Goal: Task Accomplishment & Management: Manage account settings

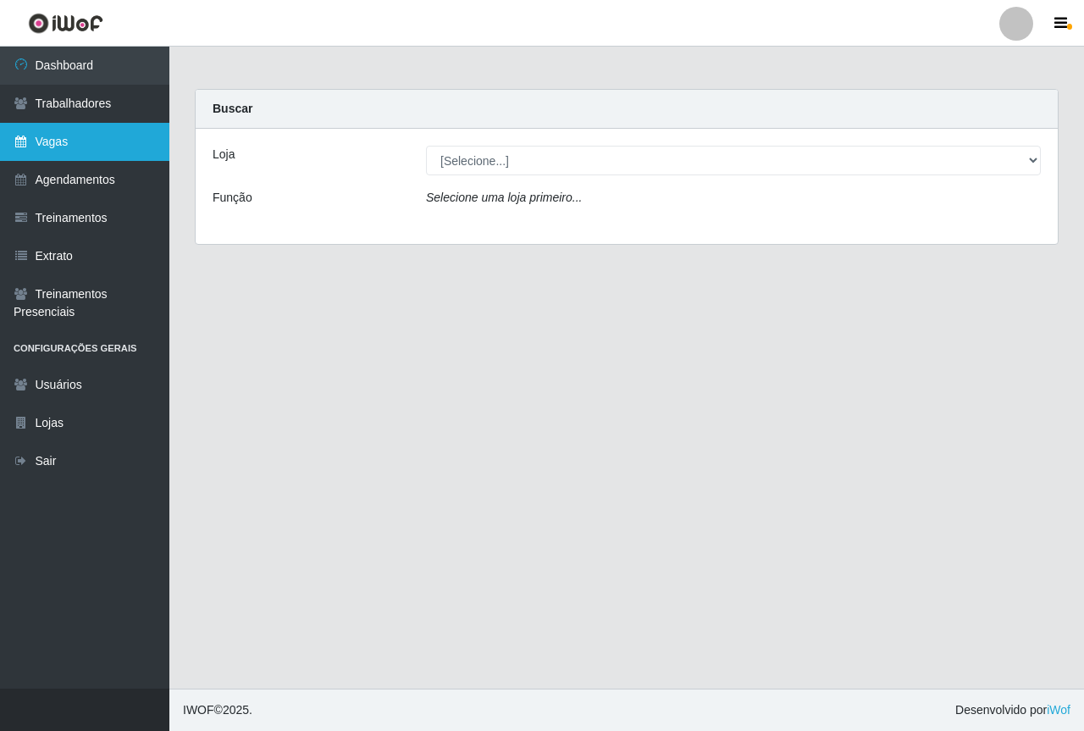
click at [81, 143] on link "Vagas" at bounding box center [84, 142] width 169 height 38
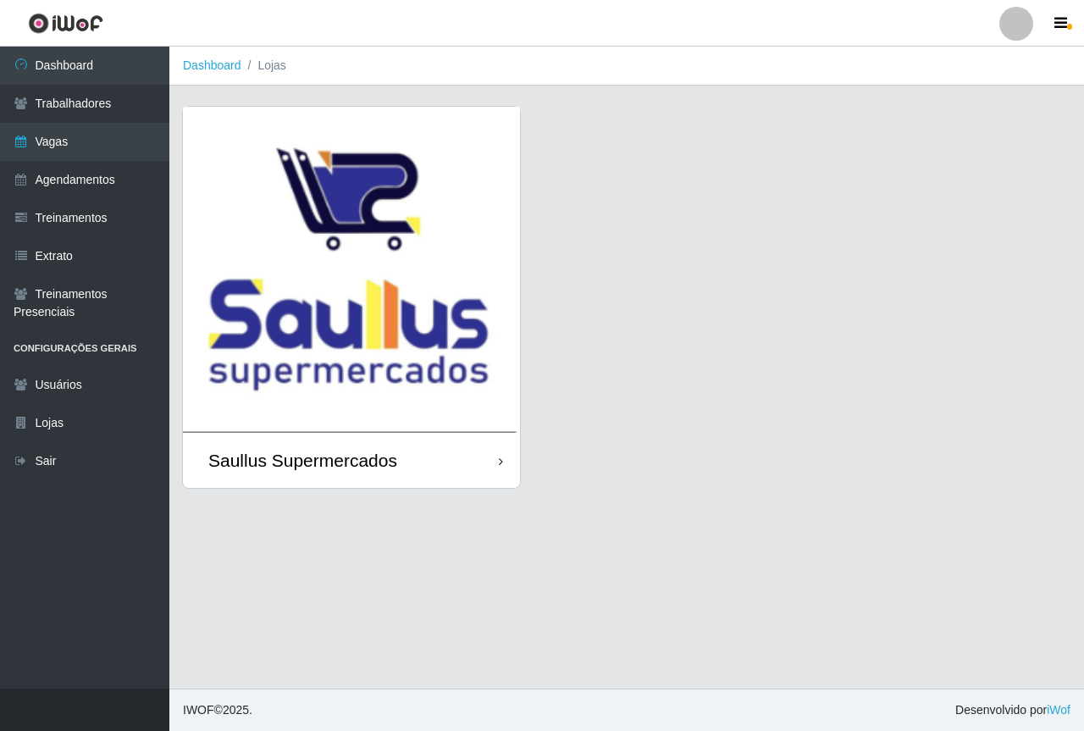
click at [272, 214] on img at bounding box center [351, 270] width 337 height 326
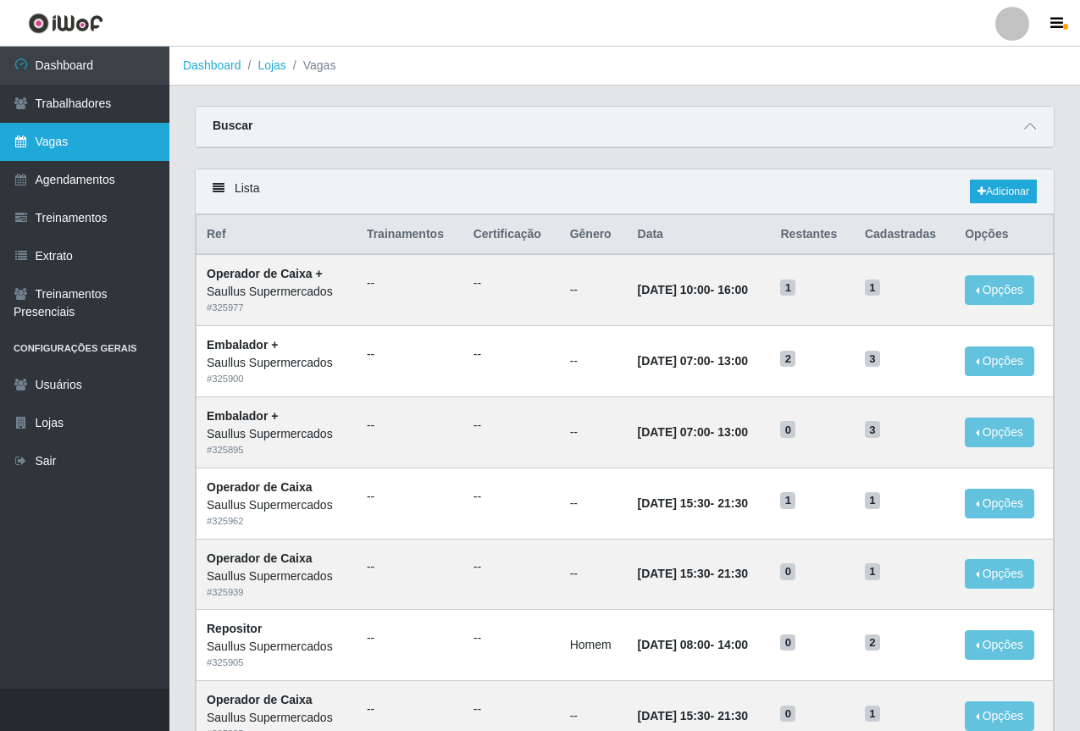
click at [119, 143] on link "Vagas" at bounding box center [84, 142] width 169 height 38
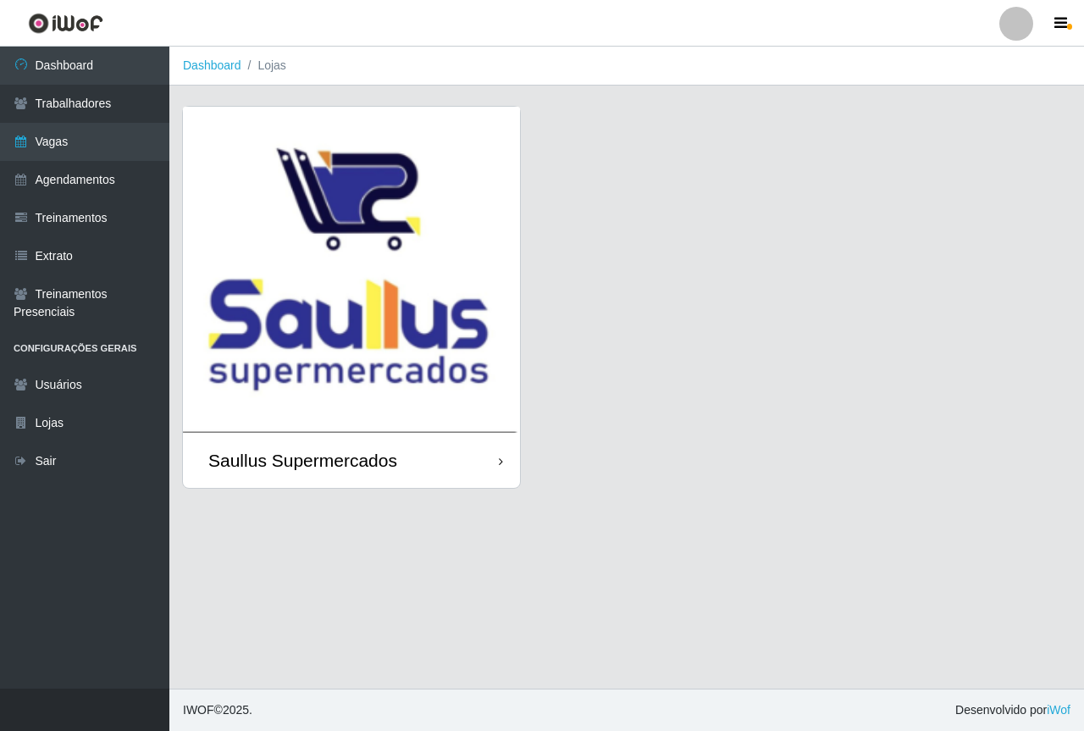
click at [355, 191] on img at bounding box center [351, 270] width 337 height 326
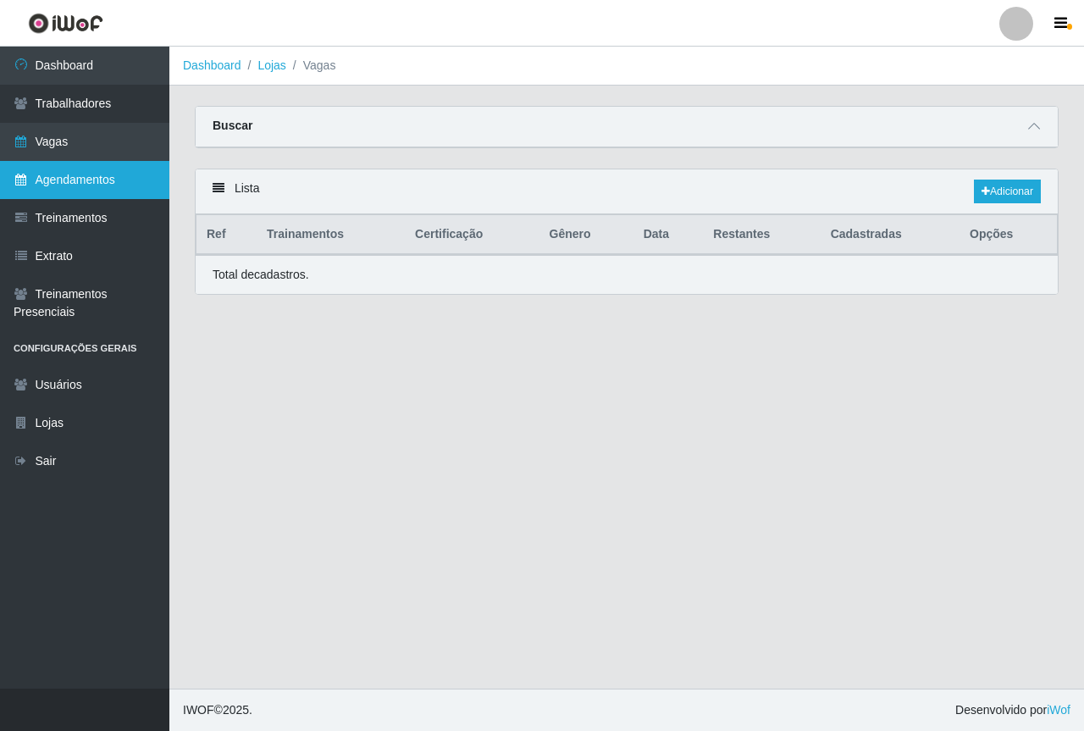
click at [73, 186] on link "Agendamentos" at bounding box center [84, 180] width 169 height 38
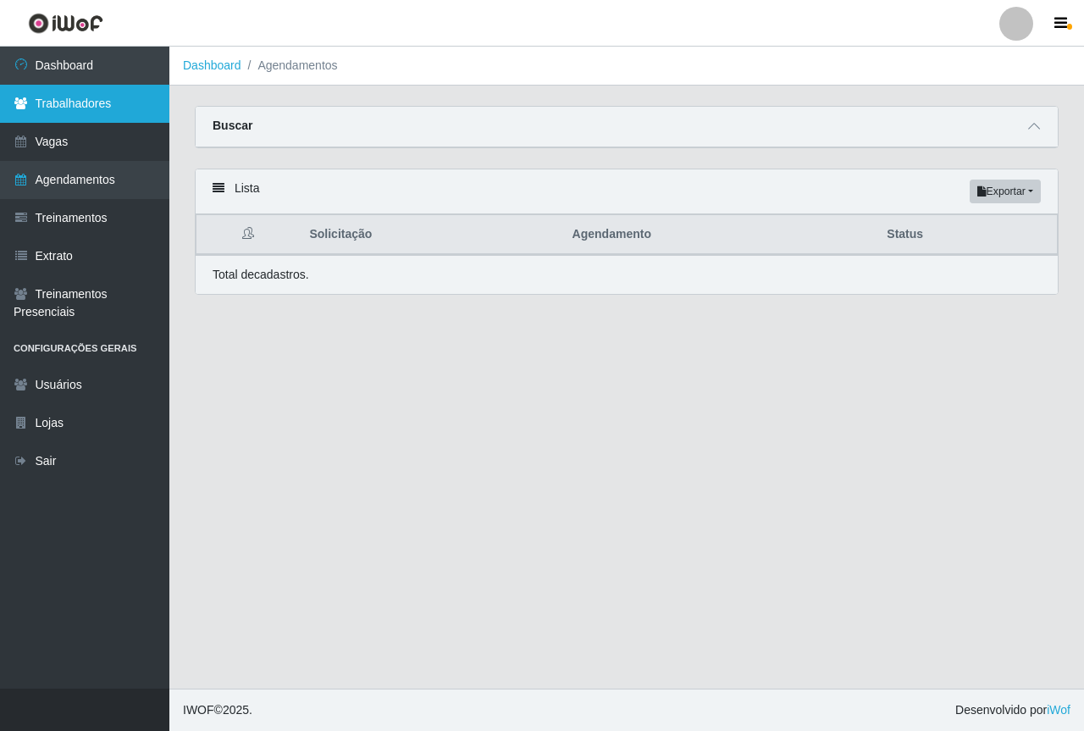
click at [95, 94] on link "Trabalhadores" at bounding box center [84, 104] width 169 height 38
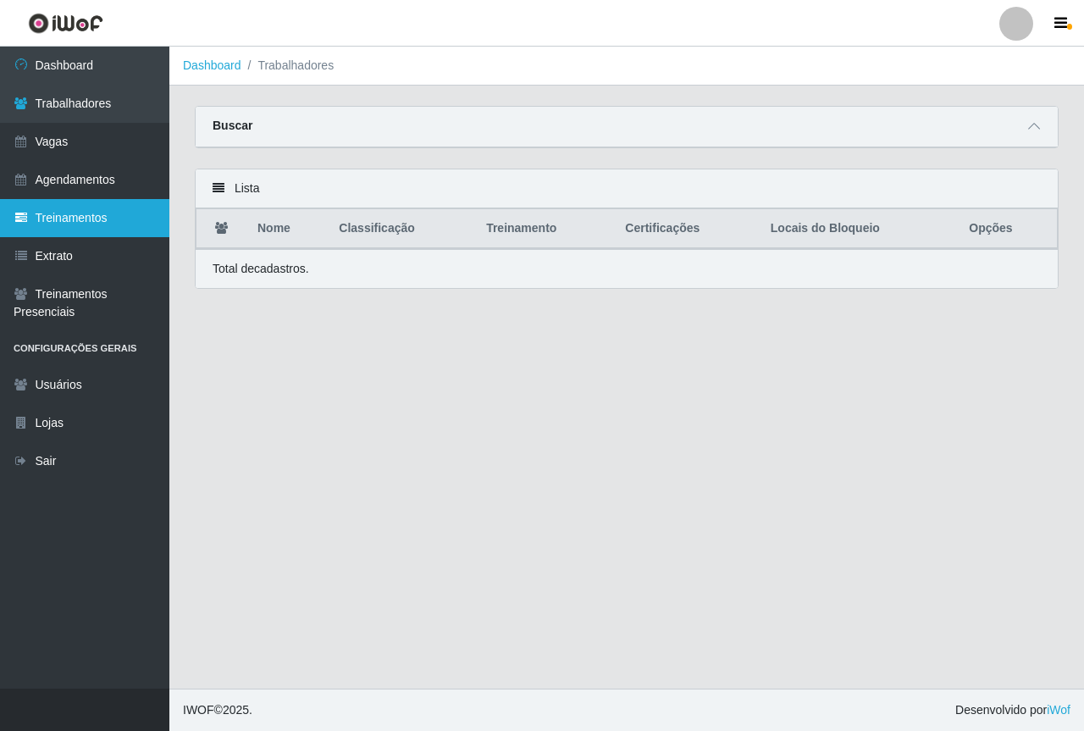
click at [80, 217] on link "Treinamentos" at bounding box center [84, 218] width 169 height 38
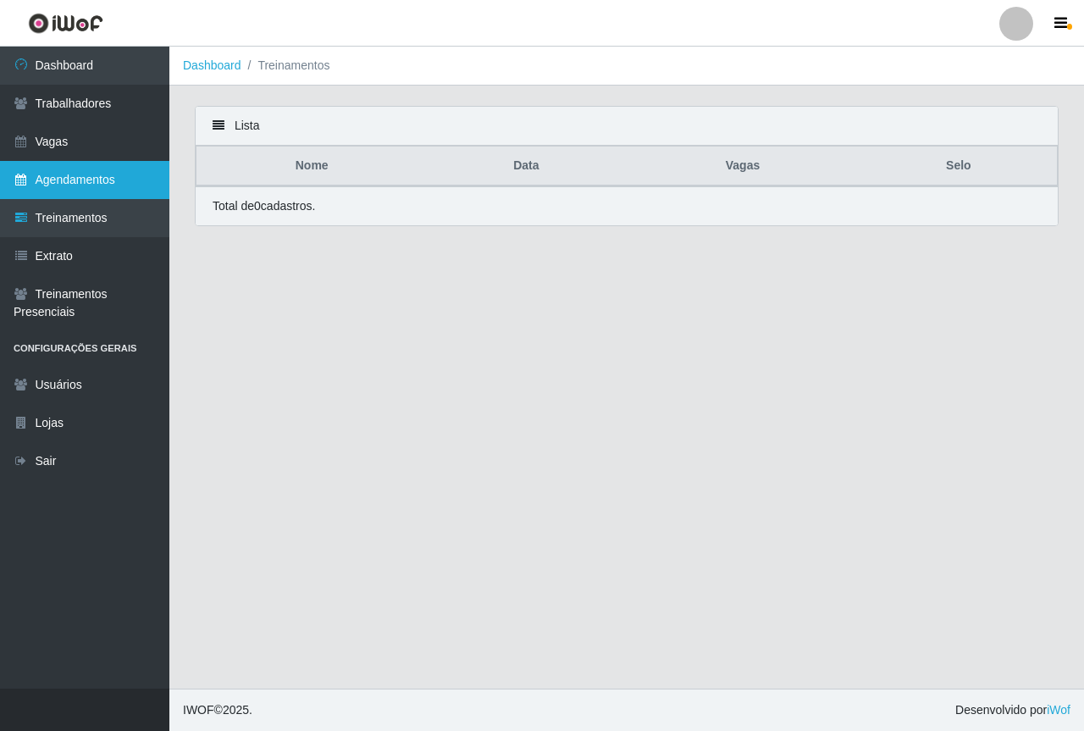
click at [85, 184] on link "Agendamentos" at bounding box center [84, 180] width 169 height 38
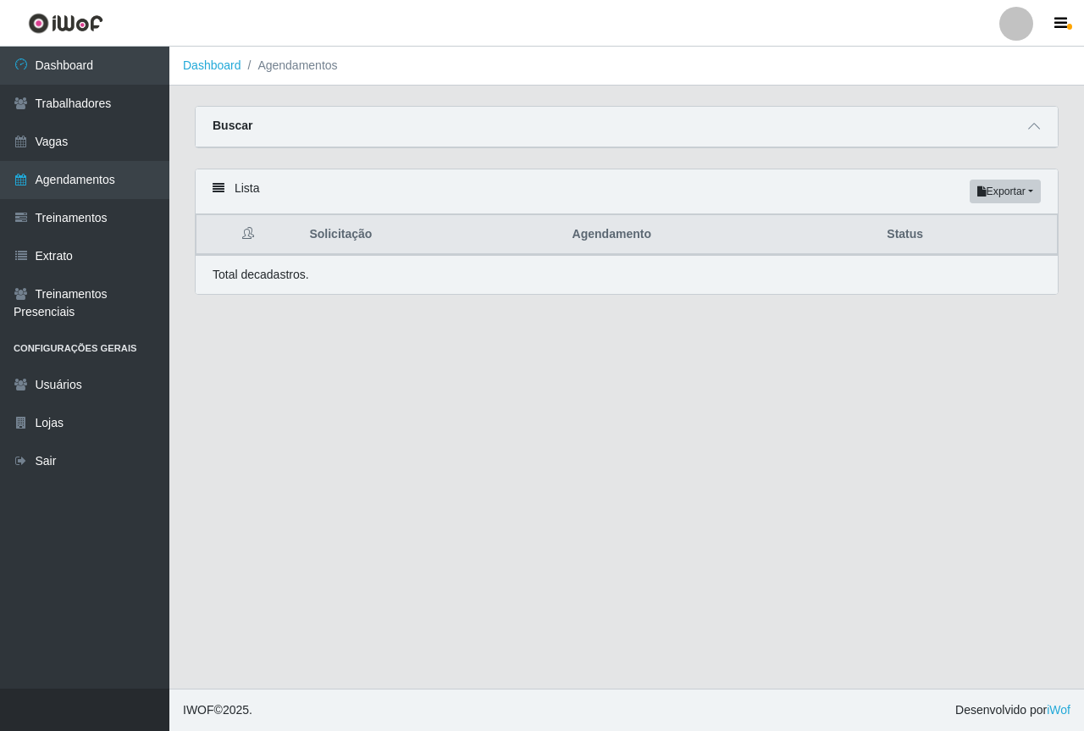
click at [330, 197] on div "Lista Exportar PDF Excel" at bounding box center [627, 191] width 862 height 45
drag, startPoint x: 1033, startPoint y: 132, endPoint x: 841, endPoint y: 160, distance: 193.5
click at [1030, 132] on icon at bounding box center [1034, 126] width 12 height 12
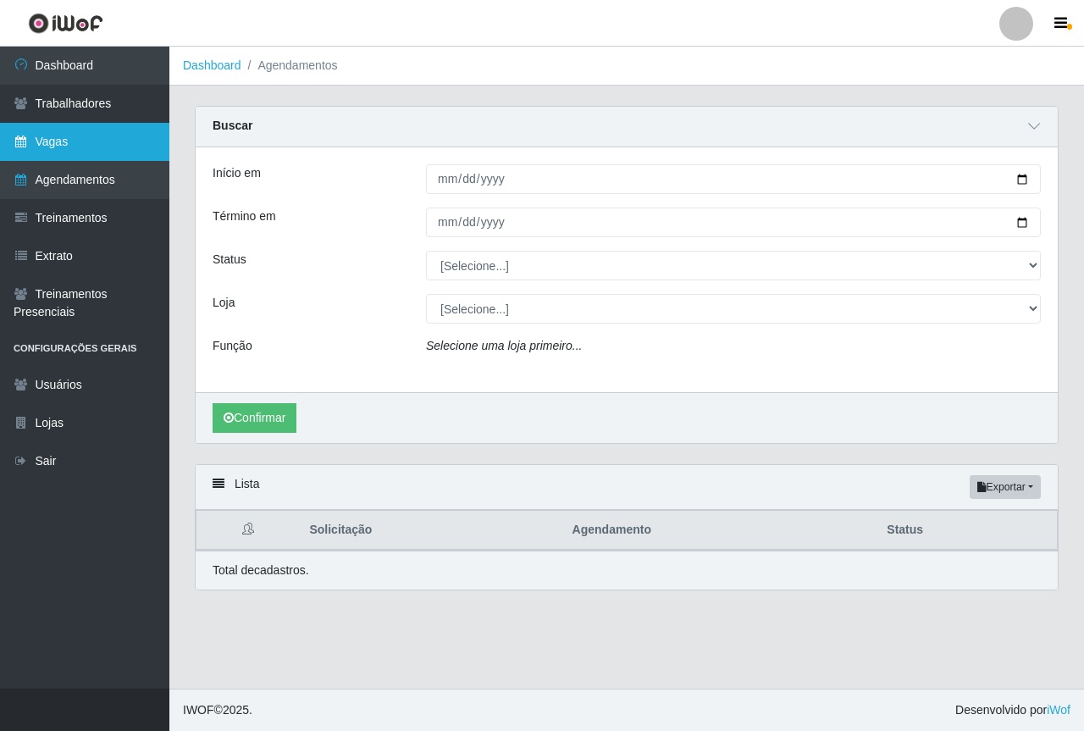
click at [89, 148] on link "Vagas" at bounding box center [84, 142] width 169 height 38
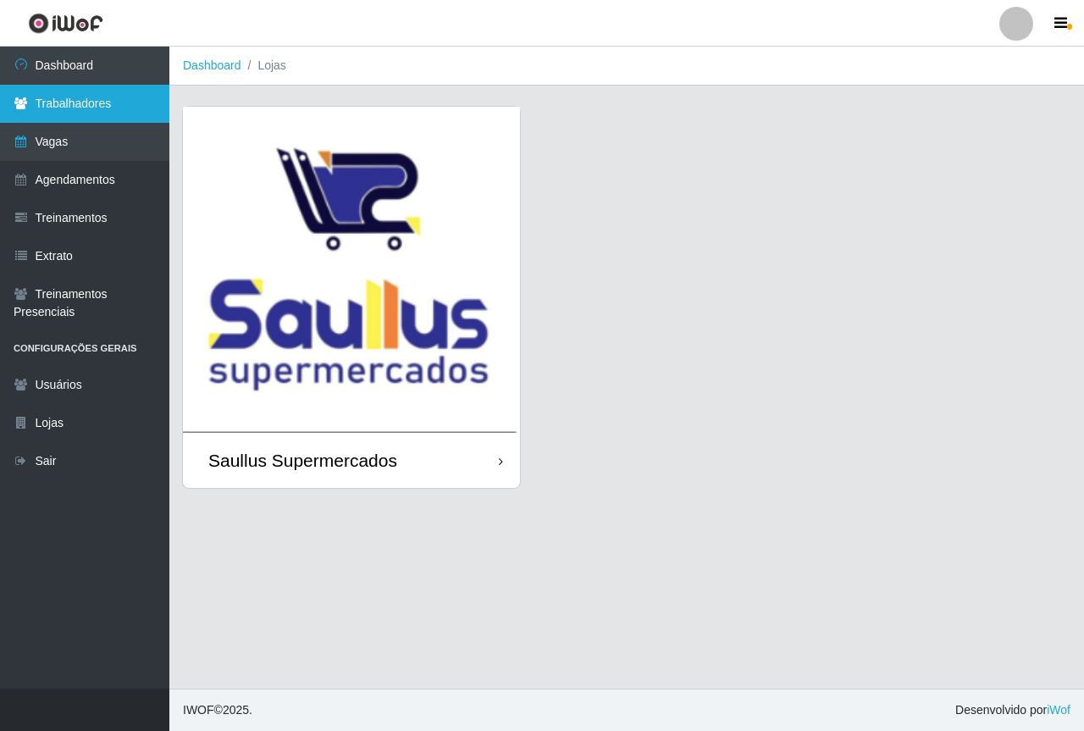
click at [93, 109] on link "Trabalhadores" at bounding box center [84, 104] width 169 height 38
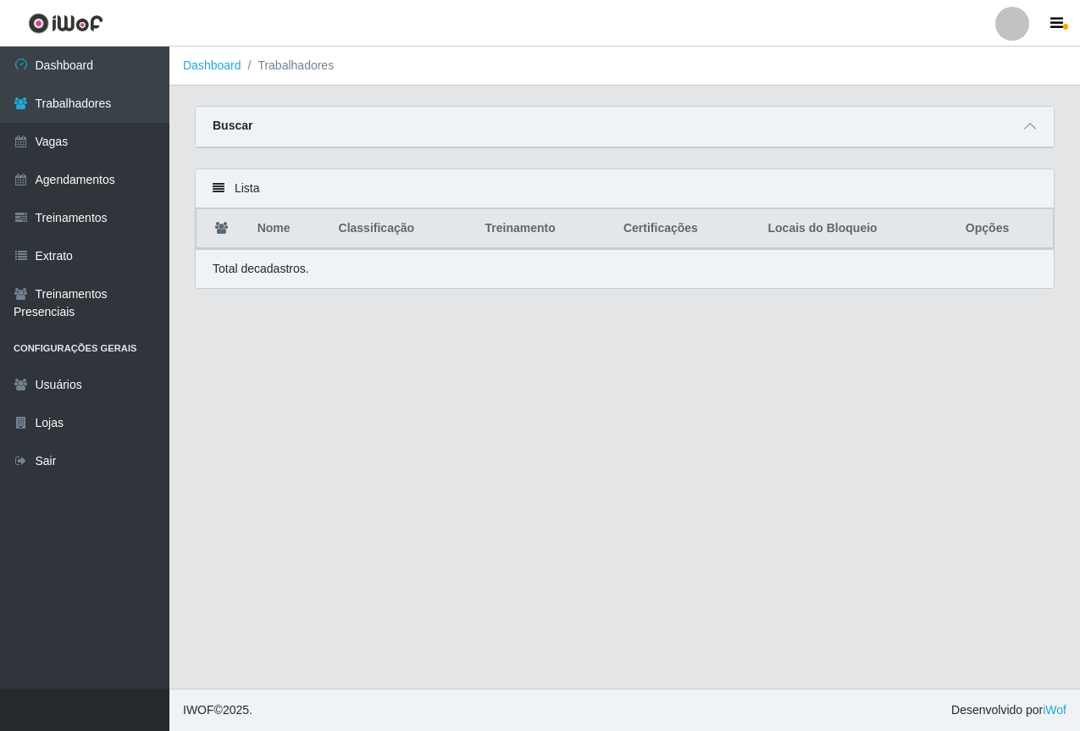
click at [1045, 124] on div "Buscar" at bounding box center [625, 127] width 858 height 41
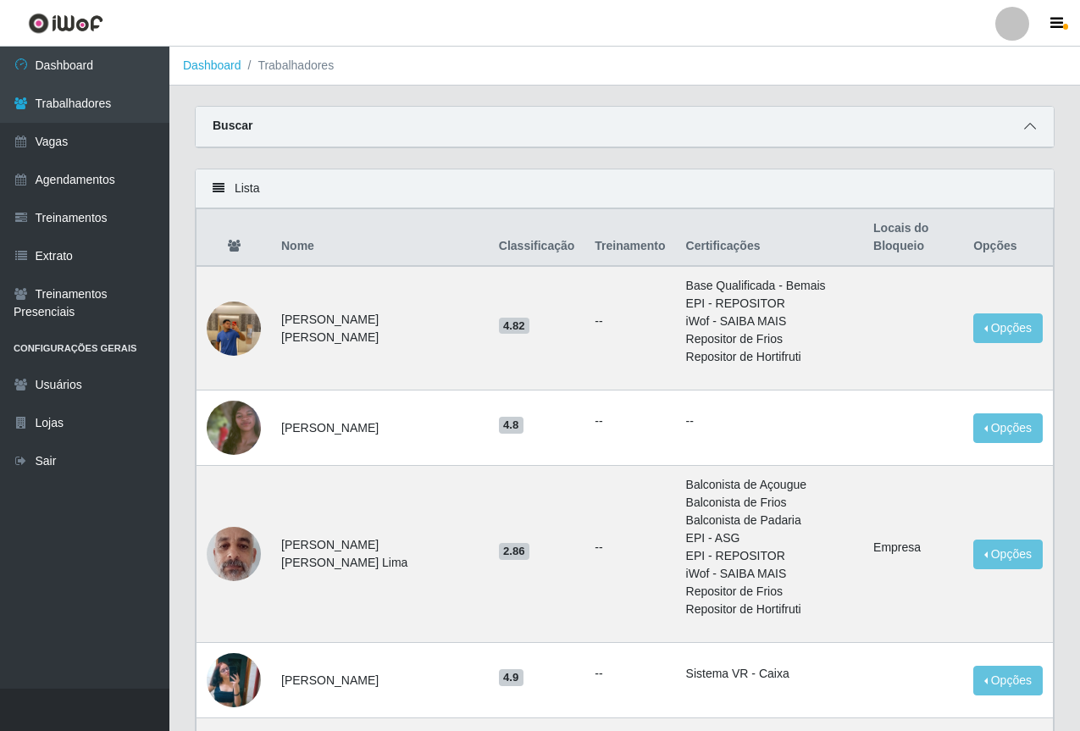
click at [1038, 129] on span at bounding box center [1030, 126] width 20 height 19
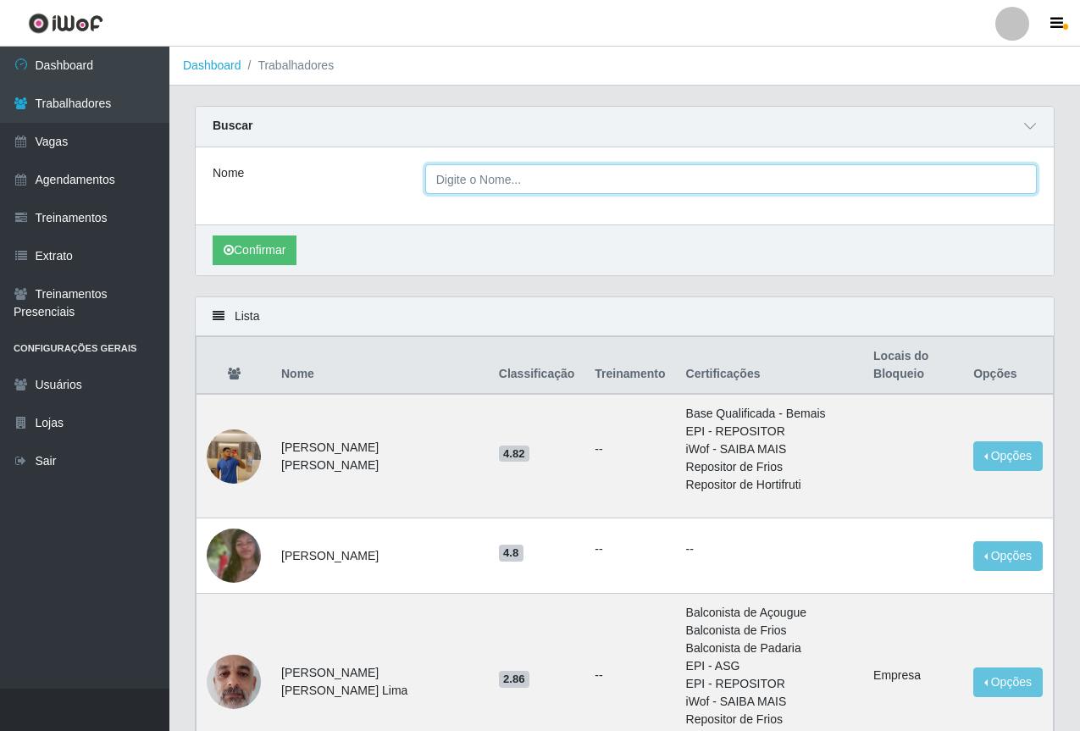
click at [450, 180] on input "Nome" at bounding box center [731, 179] width 612 height 30
type input "[PERSON_NAME]"
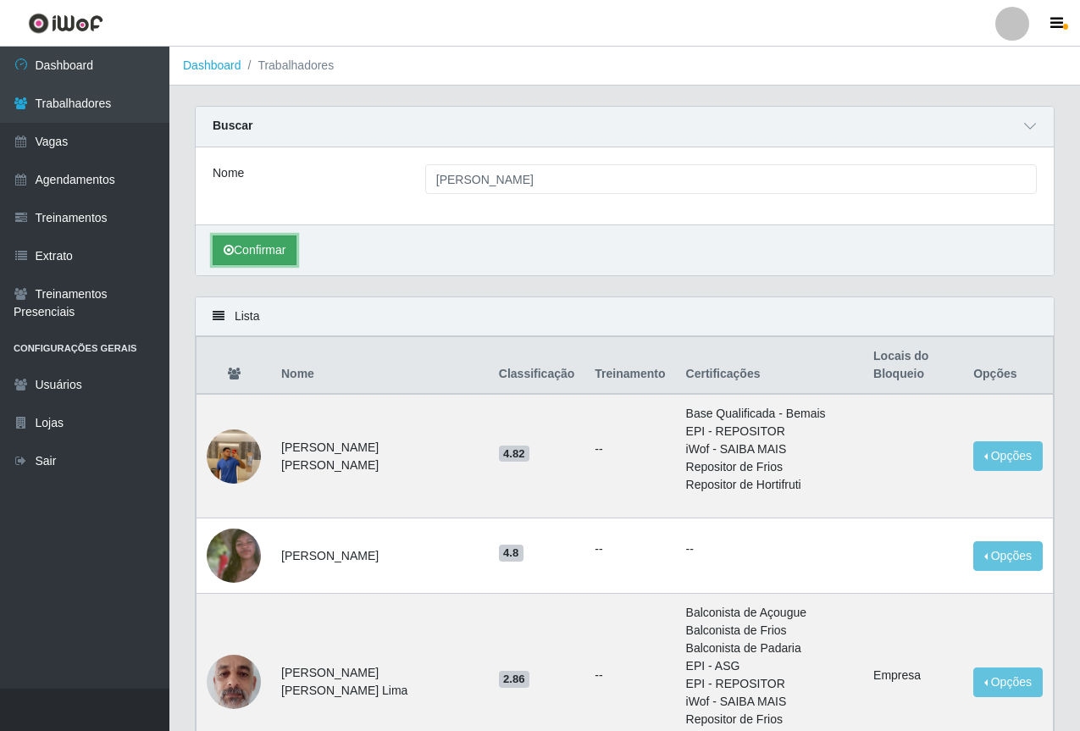
click at [236, 249] on button "Confirmar" at bounding box center [255, 251] width 84 height 30
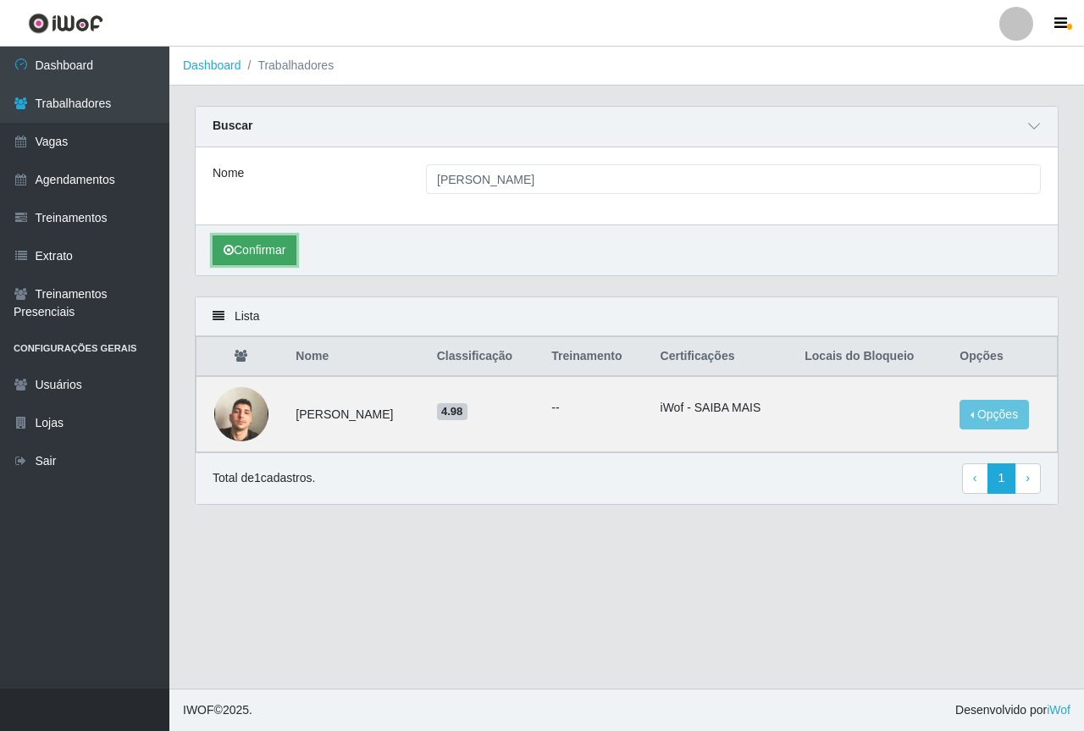
click at [274, 258] on button "Confirmar" at bounding box center [255, 251] width 84 height 30
click at [991, 403] on button "Opções" at bounding box center [994, 415] width 69 height 30
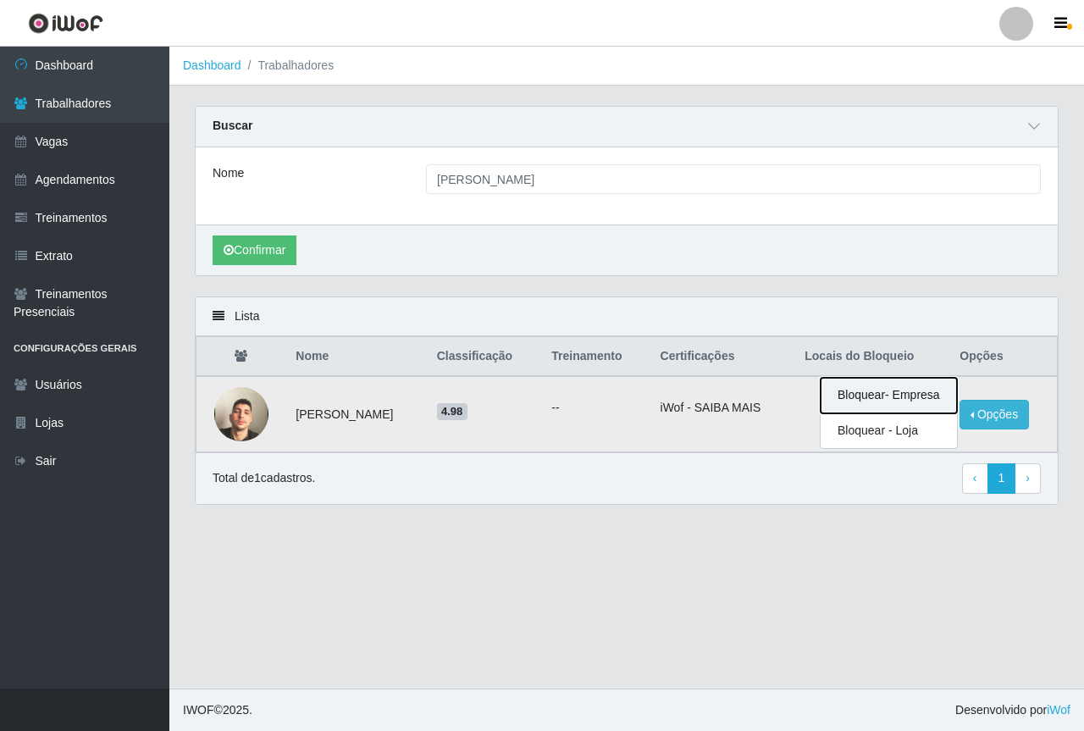
click at [902, 393] on button "Bloquear - Empresa" at bounding box center [889, 396] width 136 height 36
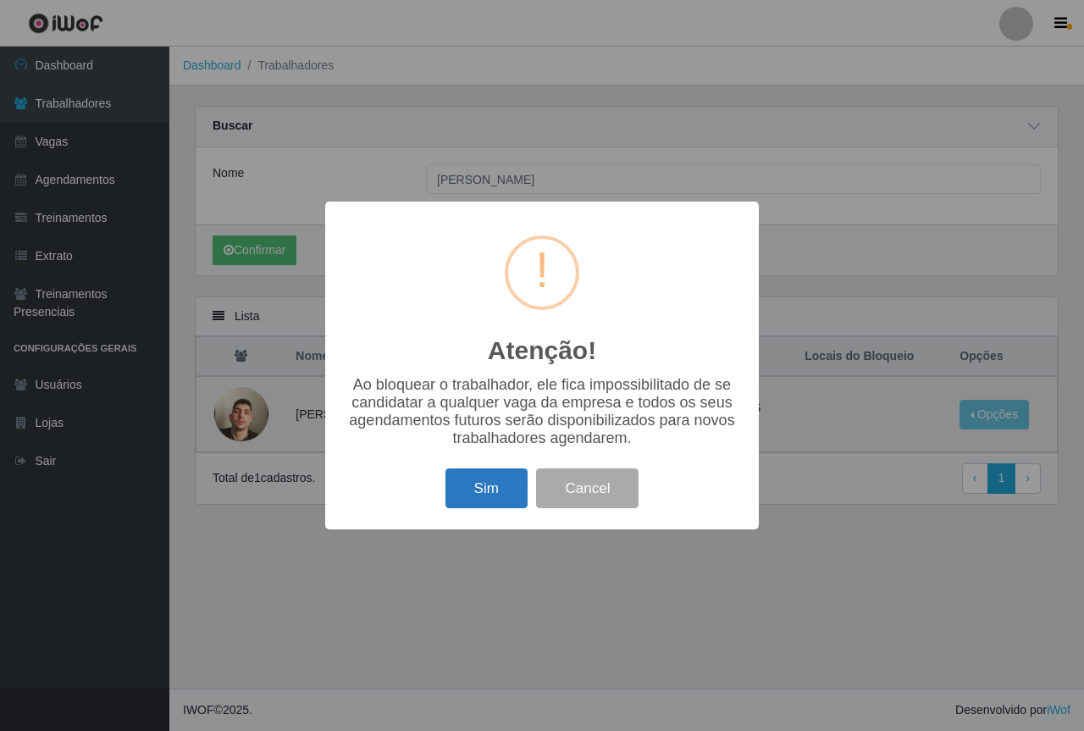
click at [473, 489] on button "Sim" at bounding box center [487, 488] width 82 height 40
